Goal: Information Seeking & Learning: Learn about a topic

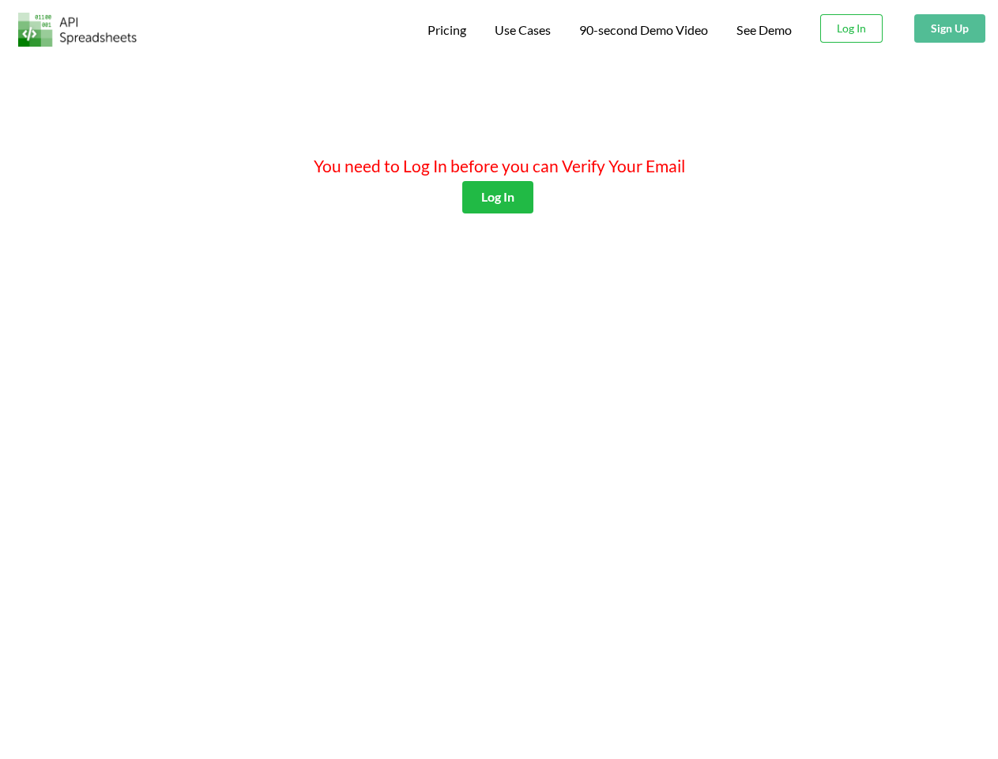
click at [444, 30] on span "Pricing" at bounding box center [447, 29] width 39 height 15
click at [521, 30] on span "Use Cases" at bounding box center [523, 29] width 56 height 15
click at [642, 30] on span "90-second Demo Video" at bounding box center [643, 30] width 129 height 13
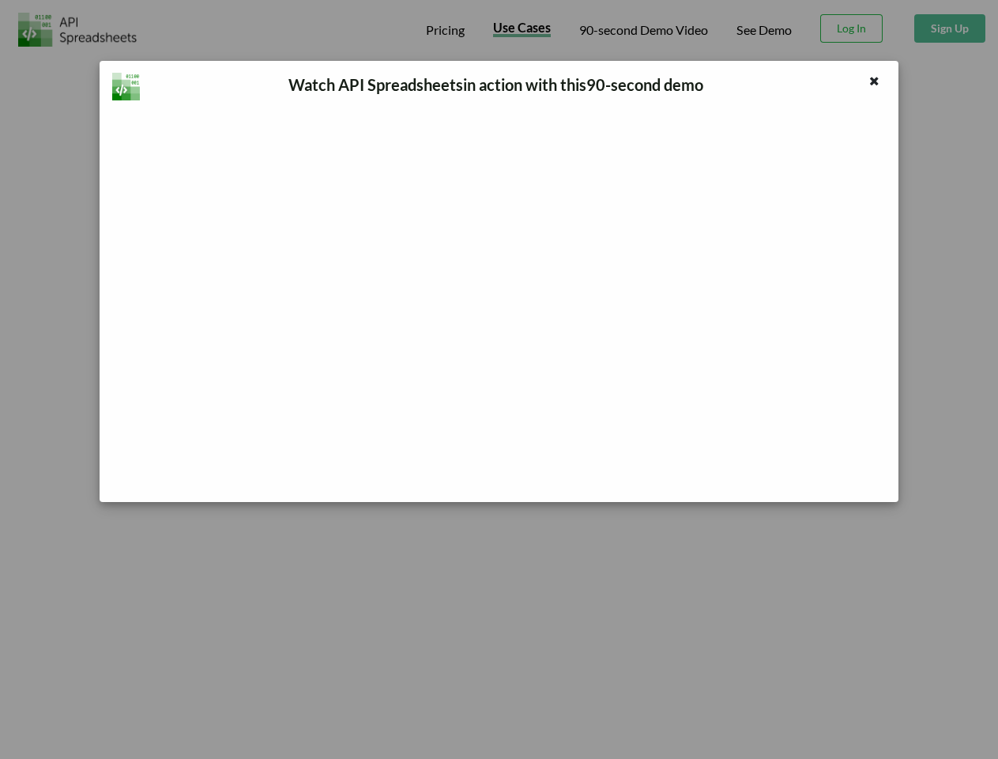
click at [852, 28] on div "Watch API Spreadsheets in action with this 90 -second demo" at bounding box center [499, 379] width 998 height 759
click at [949, 28] on button "Sign Up" at bounding box center [949, 28] width 71 height 28
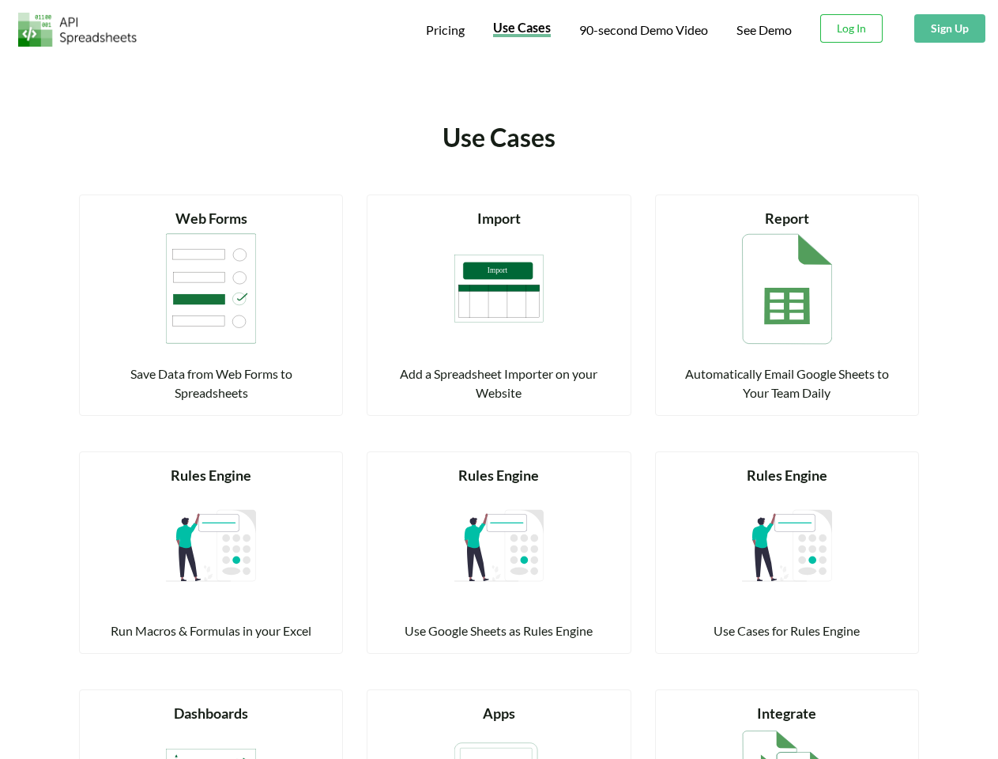
click at [497, 197] on div "Read more Import Add a Spreadsheet Importer on your Website" at bounding box center [499, 304] width 264 height 221
